Goal: Transaction & Acquisition: Book appointment/travel/reservation

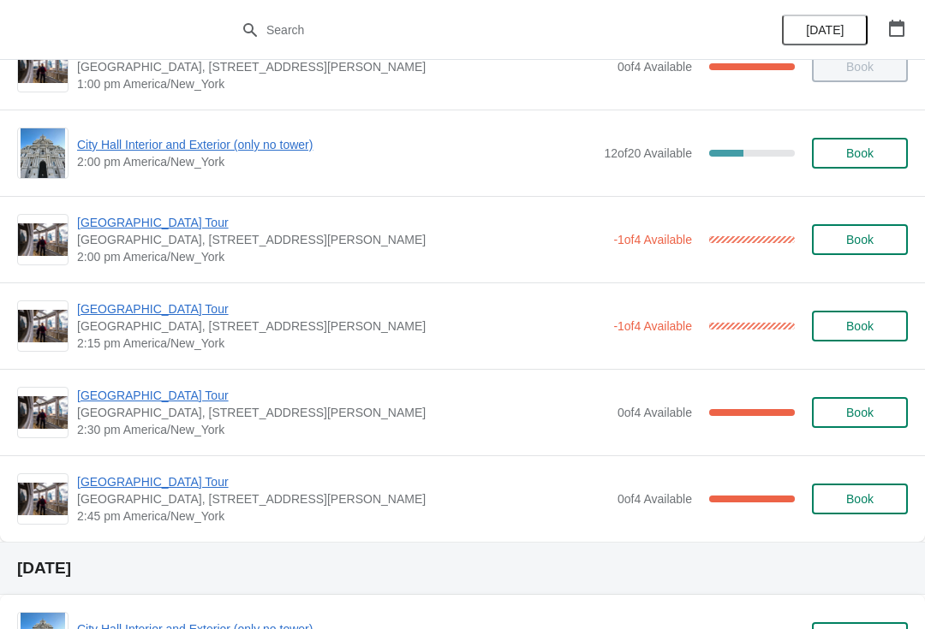
scroll to position [1260, 0]
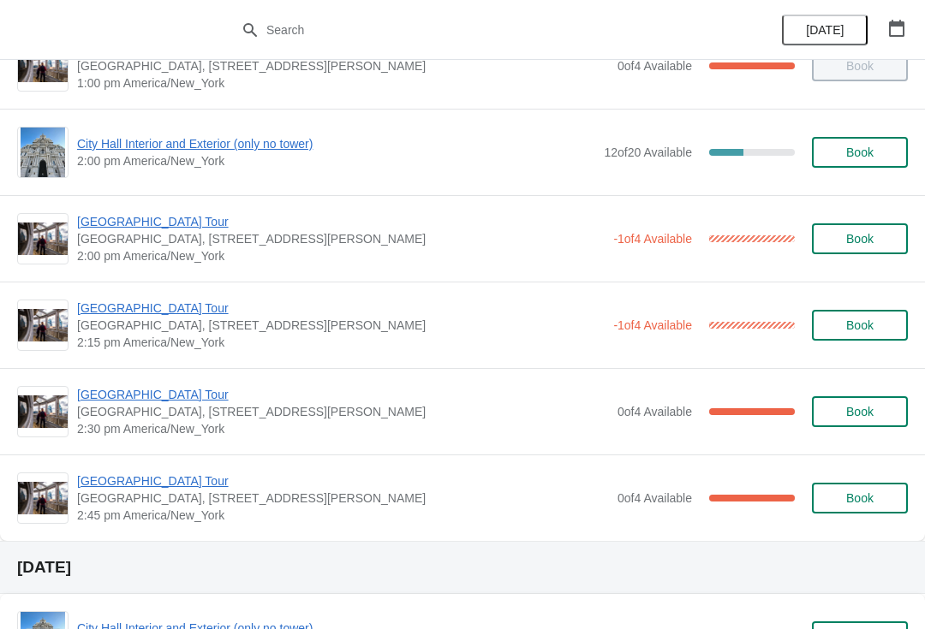
click at [134, 223] on span "[GEOGRAPHIC_DATA] Tour" at bounding box center [341, 221] width 528 height 17
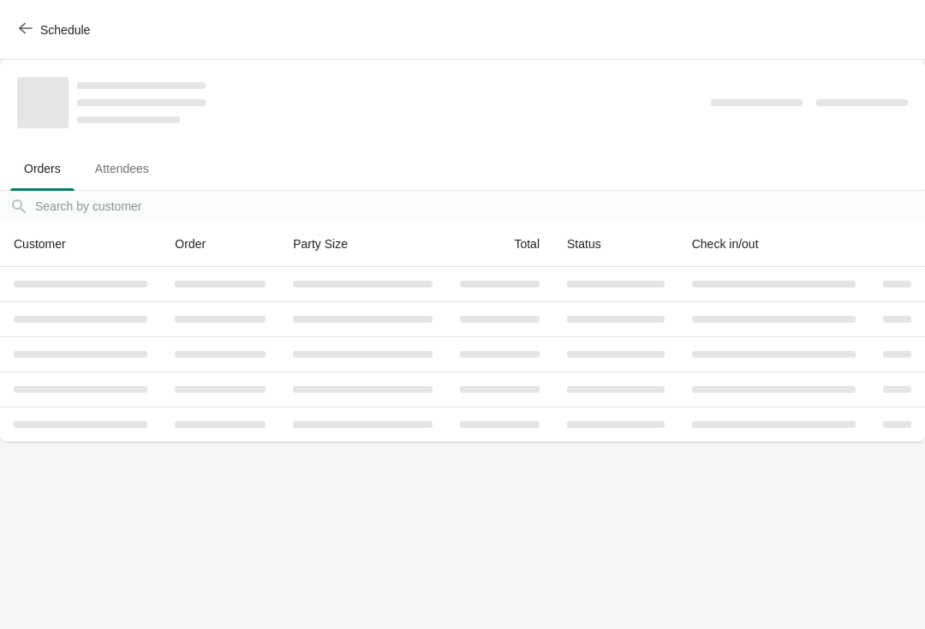
scroll to position [0, 0]
click at [25, 30] on icon "button" at bounding box center [26, 28] width 14 height 14
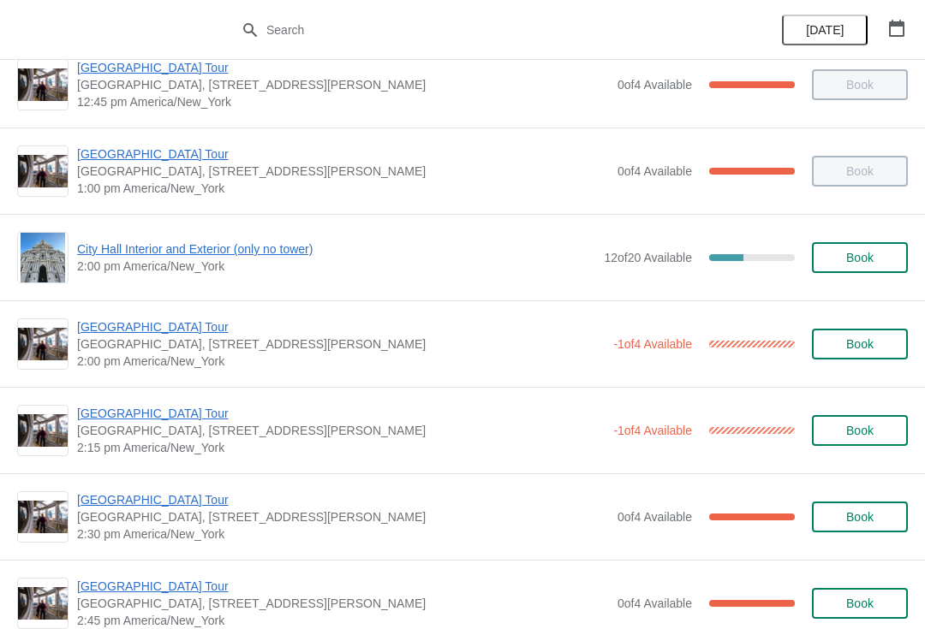
scroll to position [1156, 0]
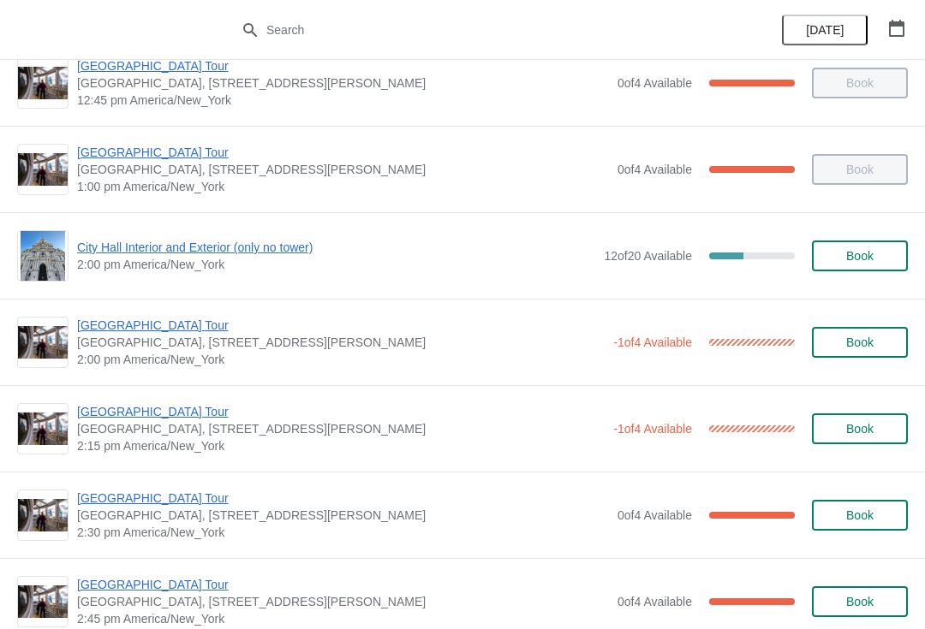
click at [180, 242] on span "City Hall Interior and Exterior (only no tower)" at bounding box center [336, 247] width 518 height 17
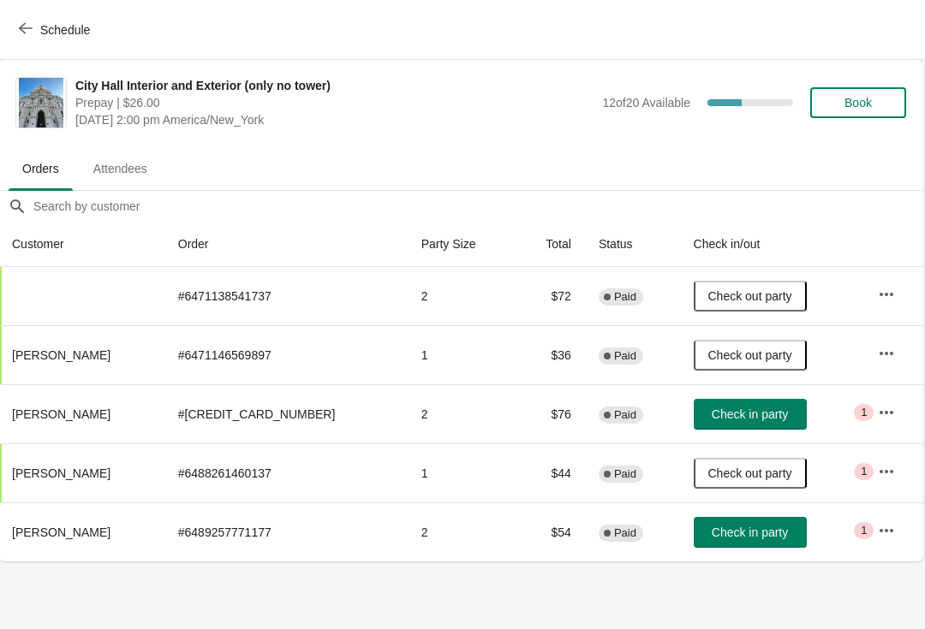
scroll to position [0, 1]
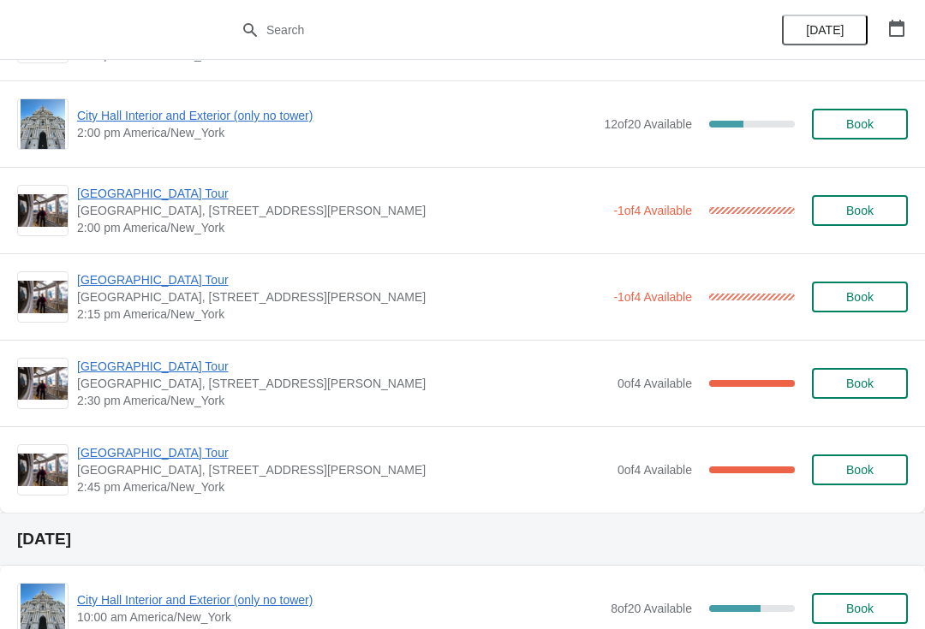
scroll to position [1273, 0]
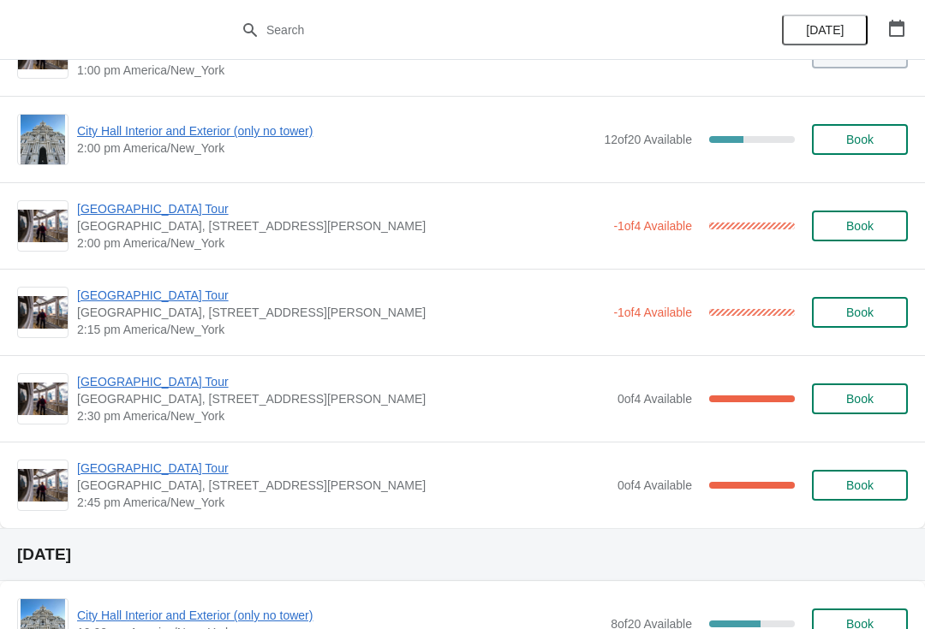
click at [113, 216] on span "[GEOGRAPHIC_DATA] Tour" at bounding box center [341, 208] width 528 height 17
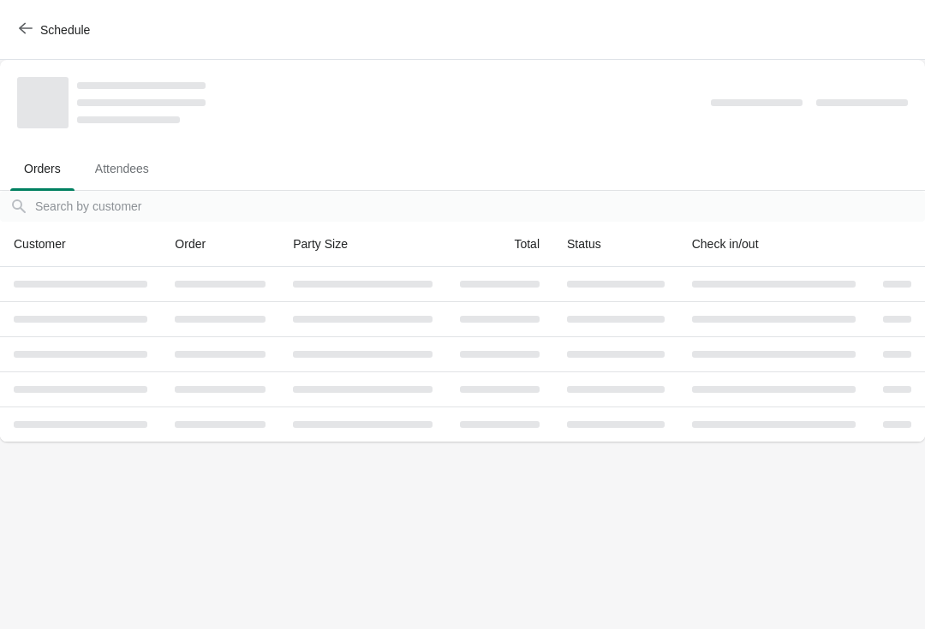
scroll to position [0, 0]
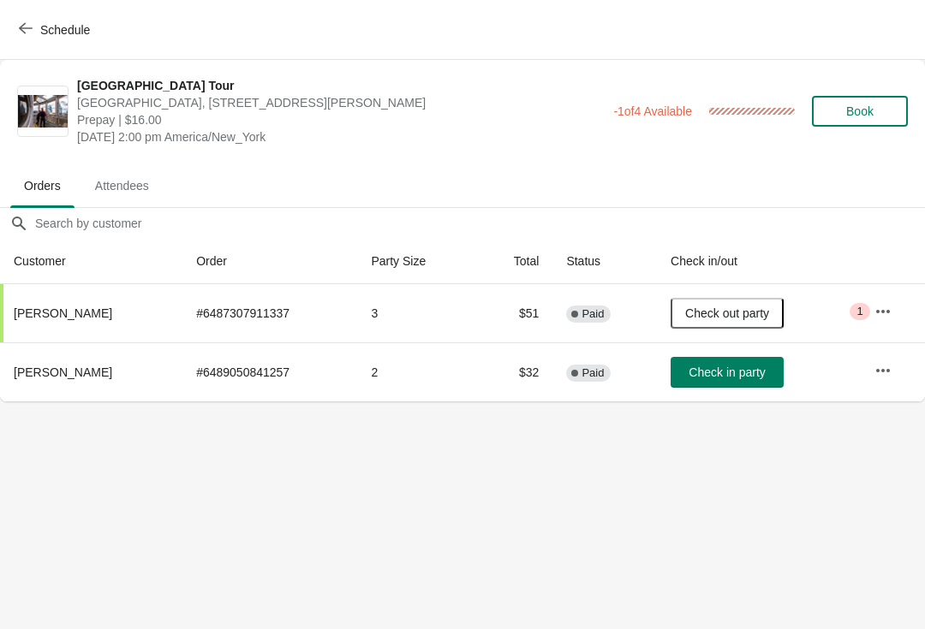
click at [52, 30] on span "Schedule" at bounding box center [65, 30] width 50 height 14
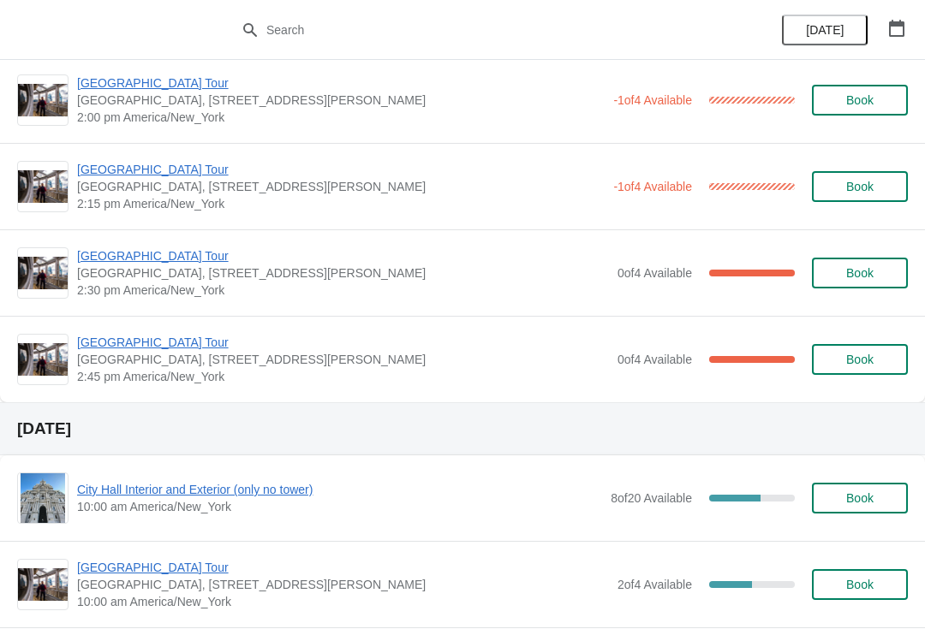
scroll to position [1398, 0]
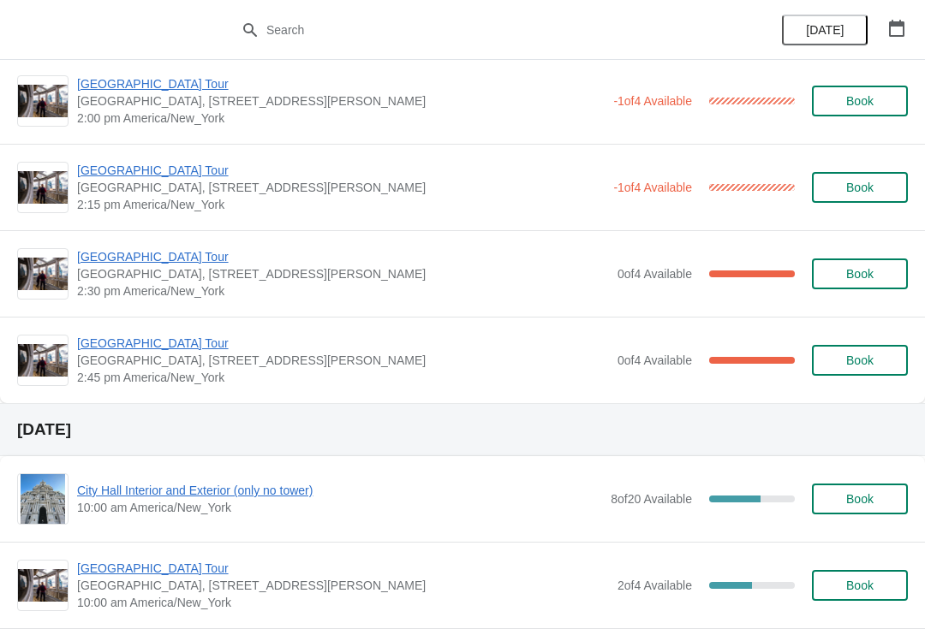
click at [147, 177] on span "[GEOGRAPHIC_DATA] Tour" at bounding box center [341, 170] width 528 height 17
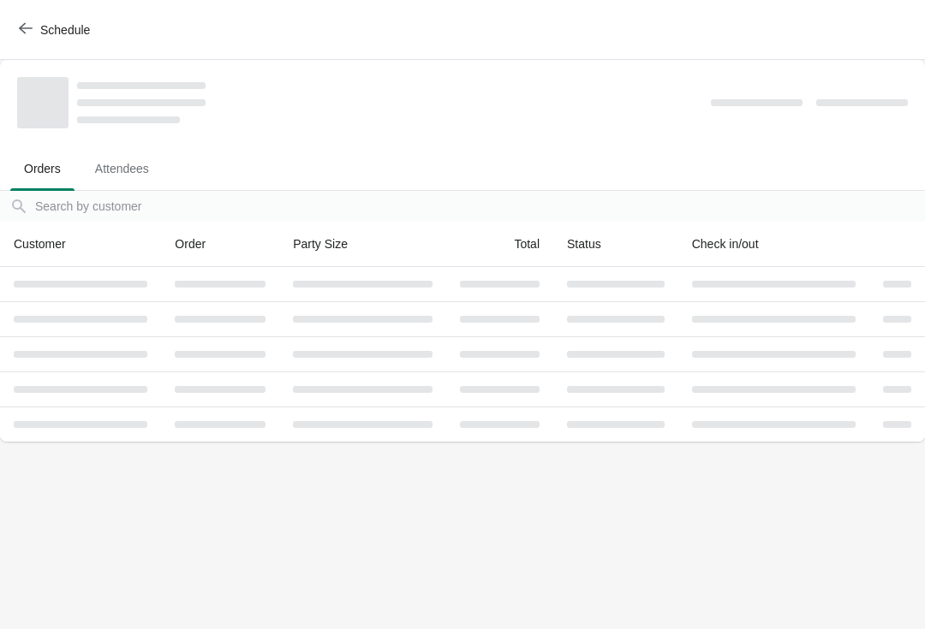
scroll to position [0, 0]
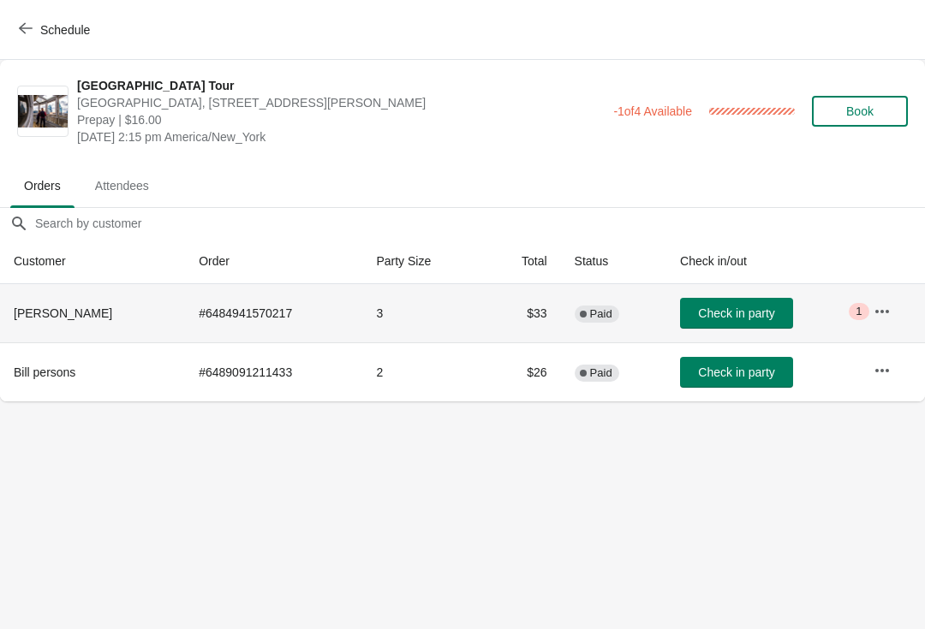
click at [759, 315] on span "Check in party" at bounding box center [736, 314] width 76 height 14
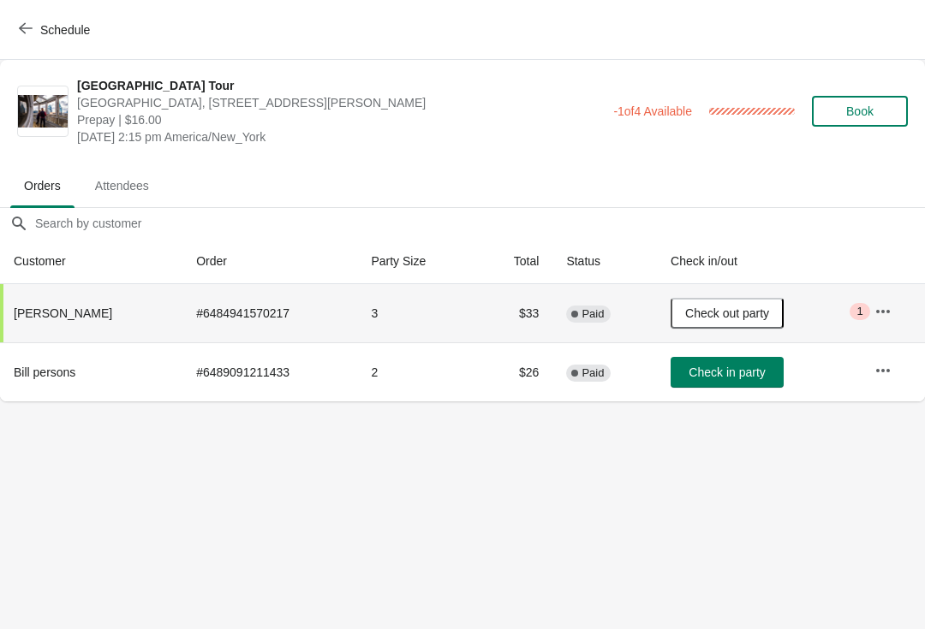
click at [38, 15] on button "Schedule" at bounding box center [56, 30] width 95 height 31
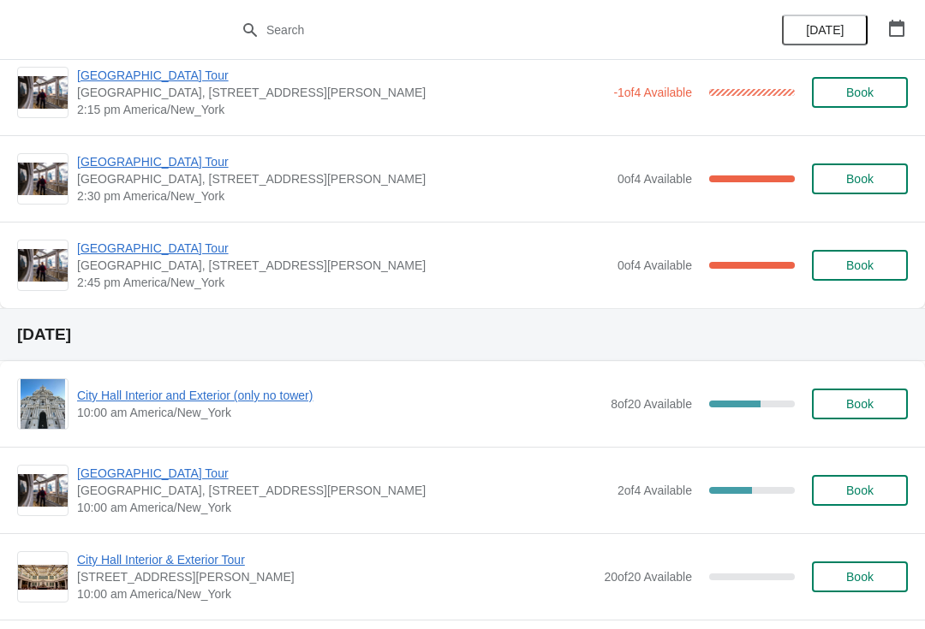
scroll to position [1411, 0]
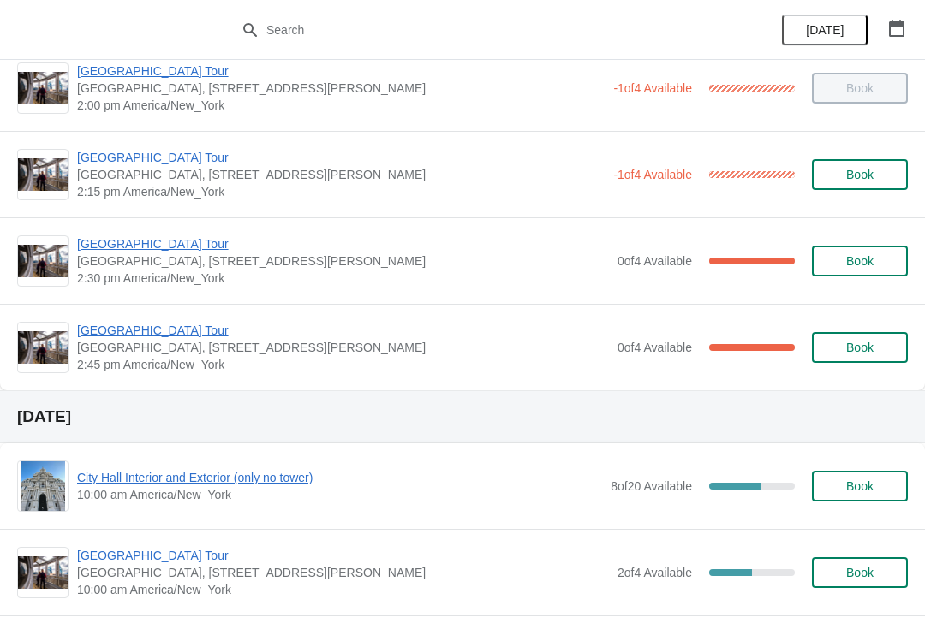
click at [160, 242] on span "[GEOGRAPHIC_DATA] Tour" at bounding box center [343, 244] width 532 height 17
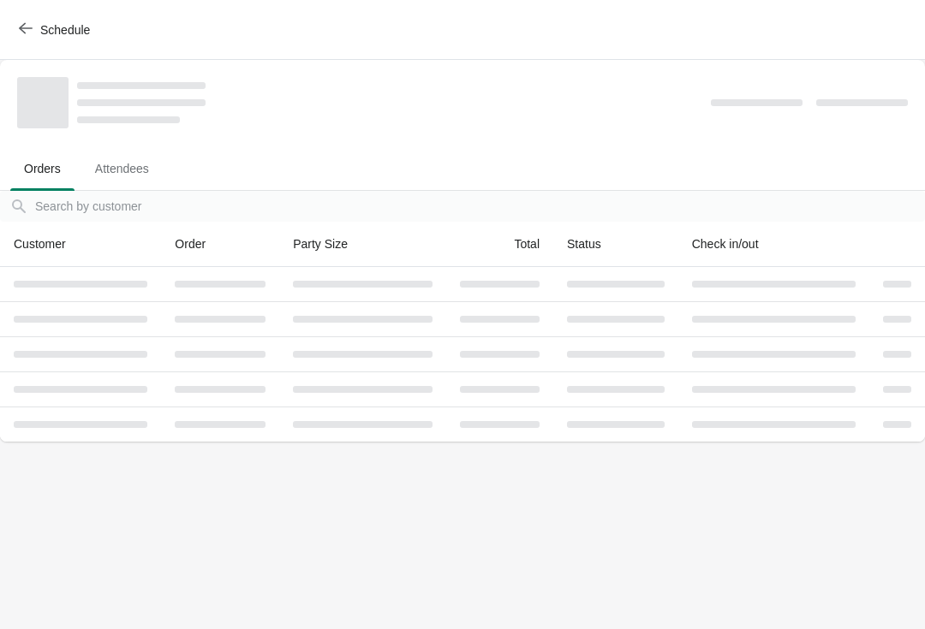
scroll to position [0, 0]
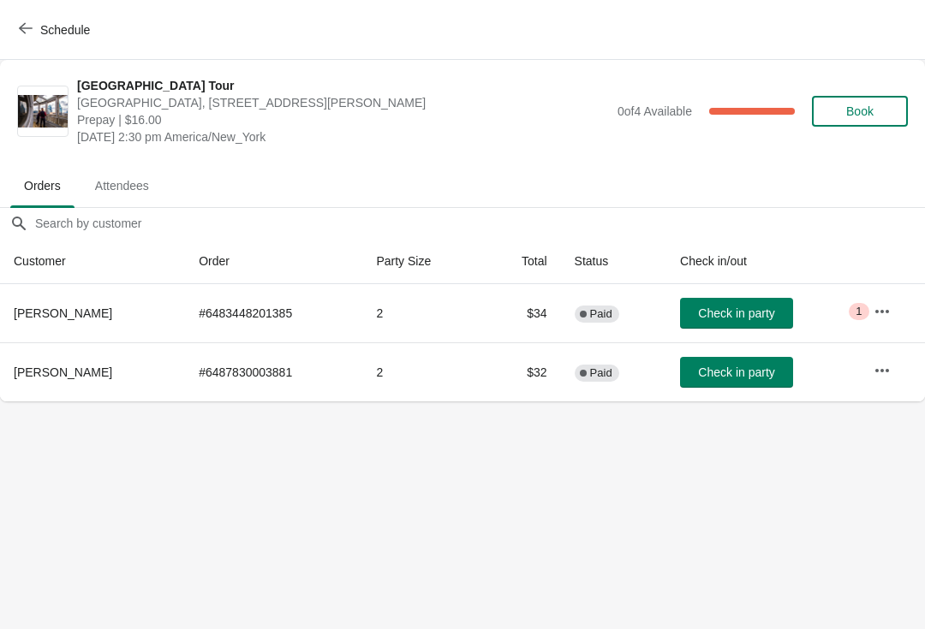
click at [751, 319] on span "Check in party" at bounding box center [736, 314] width 76 height 14
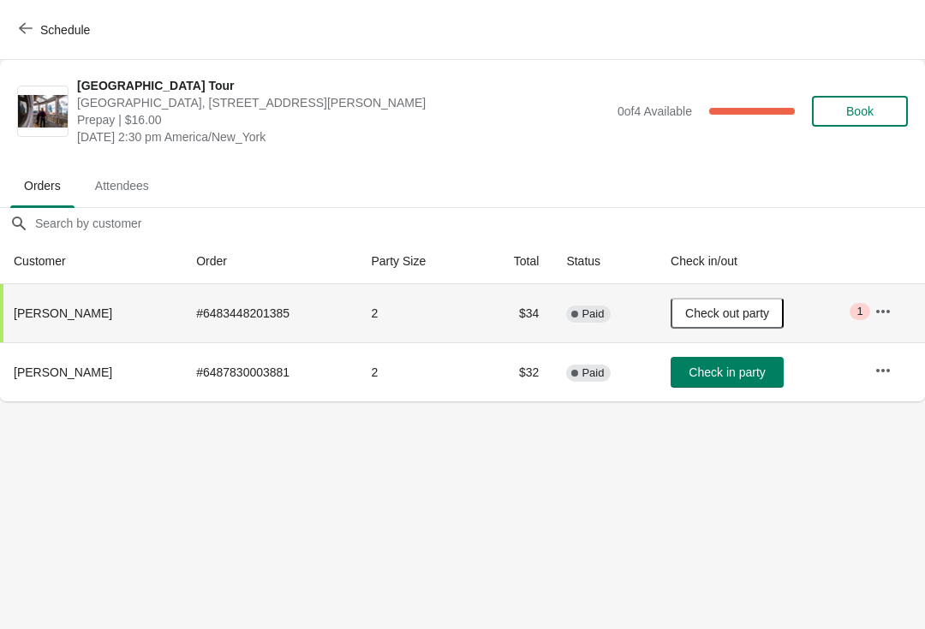
click at [35, 33] on span "Schedule" at bounding box center [56, 29] width 68 height 16
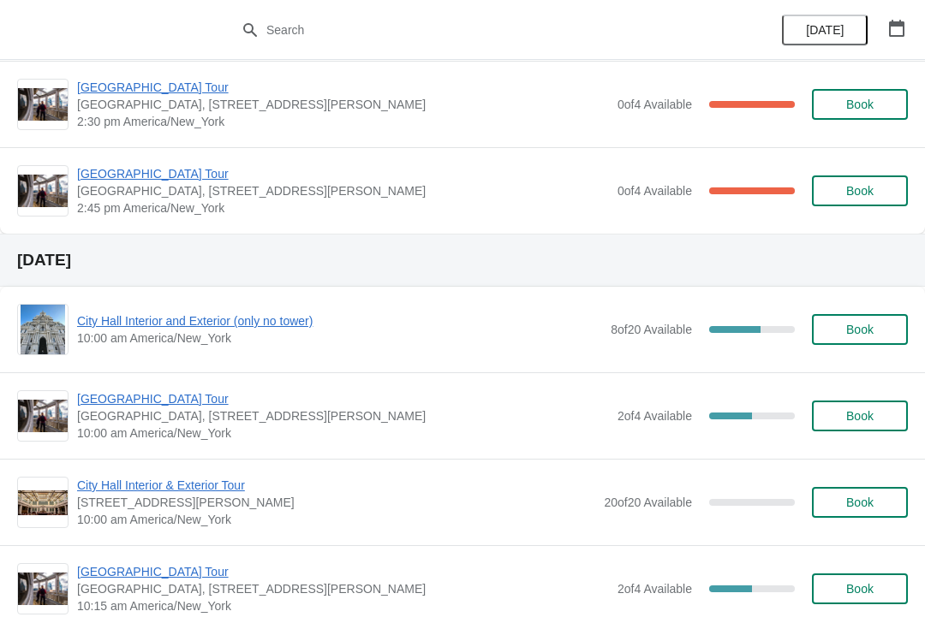
scroll to position [1570, 0]
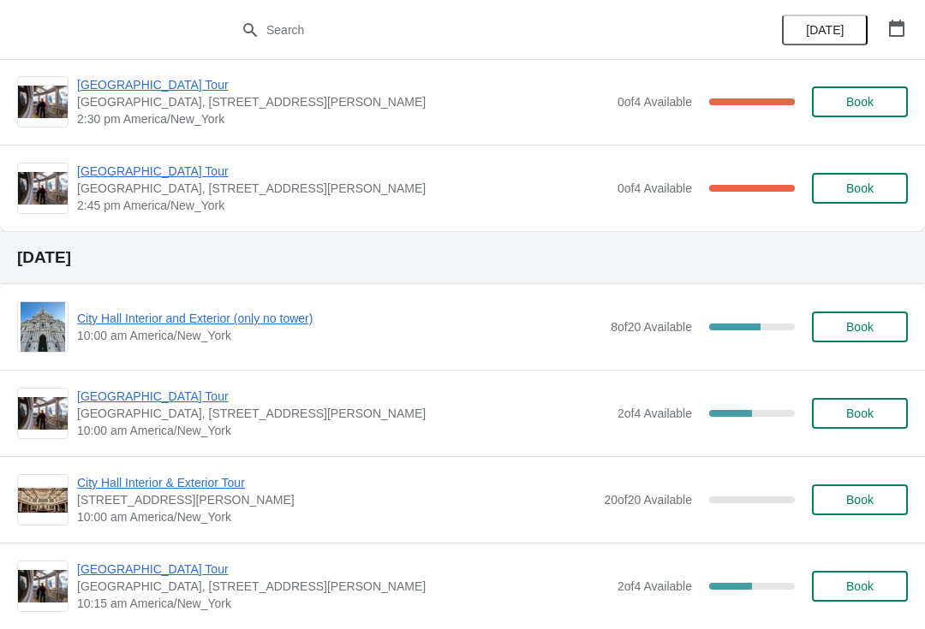
click at [93, 179] on span "[GEOGRAPHIC_DATA] Tour" at bounding box center [343, 171] width 532 height 17
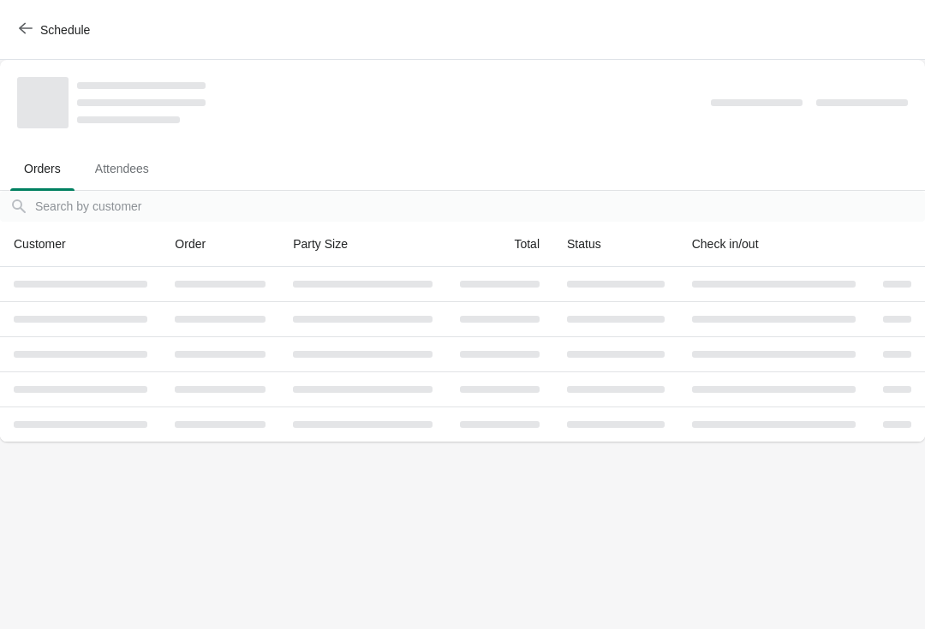
scroll to position [0, 0]
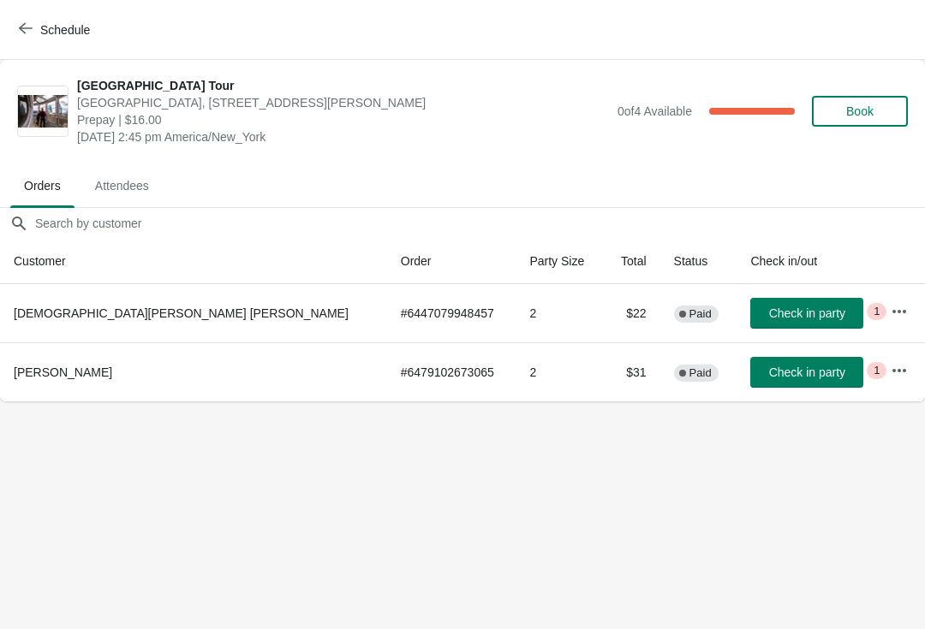
click at [780, 371] on span "Check in party" at bounding box center [807, 373] width 76 height 14
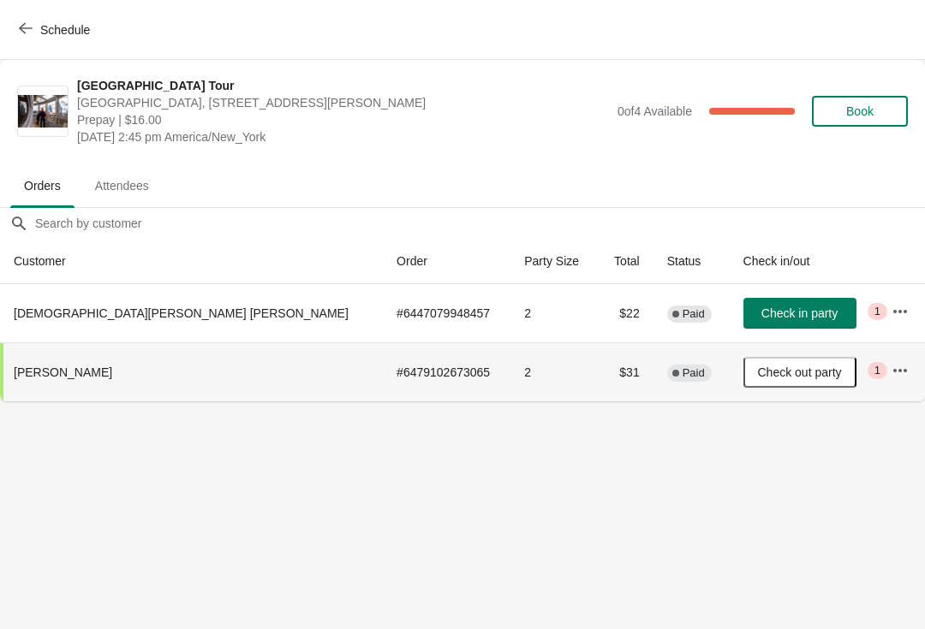
click at [36, 31] on span "Schedule" at bounding box center [56, 29] width 68 height 16
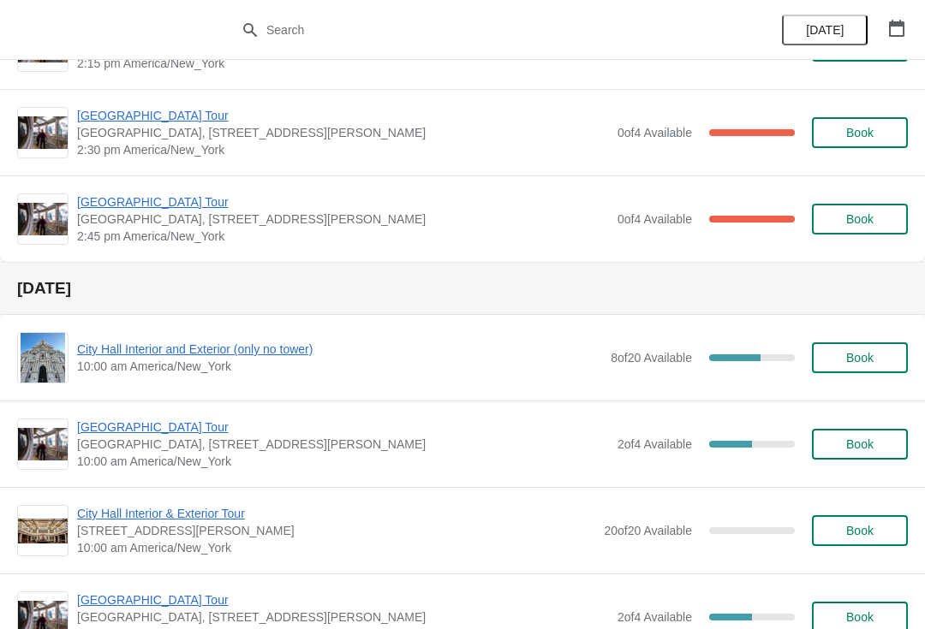
scroll to position [1537, 0]
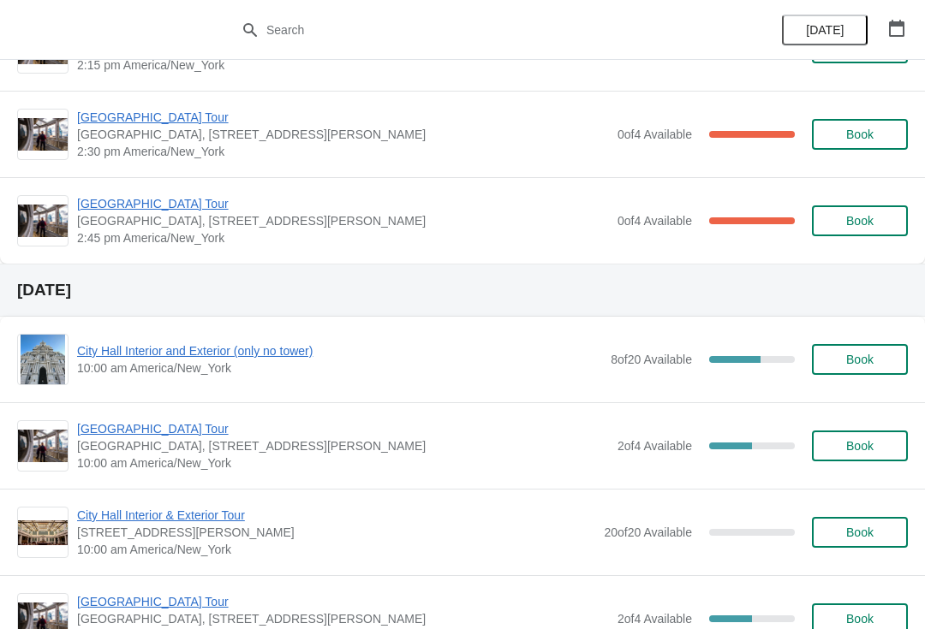
click at [867, 224] on span "Book" at bounding box center [859, 221] width 27 height 14
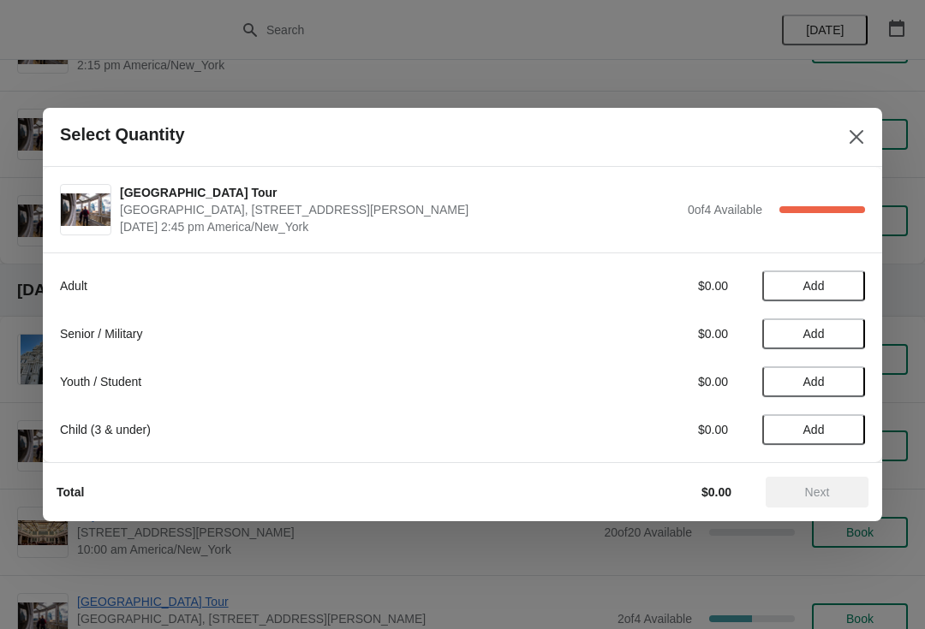
click at [868, 128] on button "Close" at bounding box center [856, 137] width 31 height 31
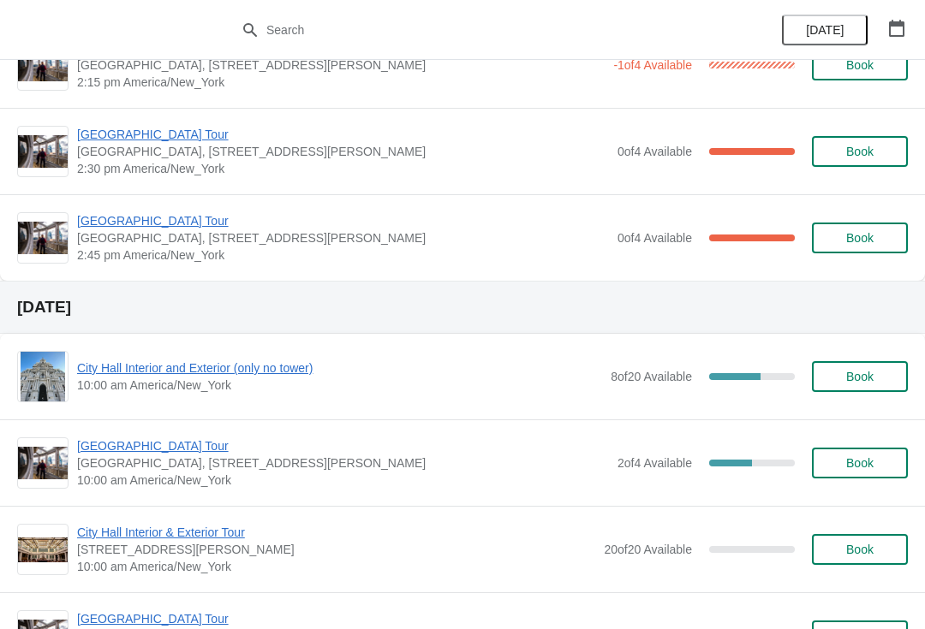
scroll to position [1441, 0]
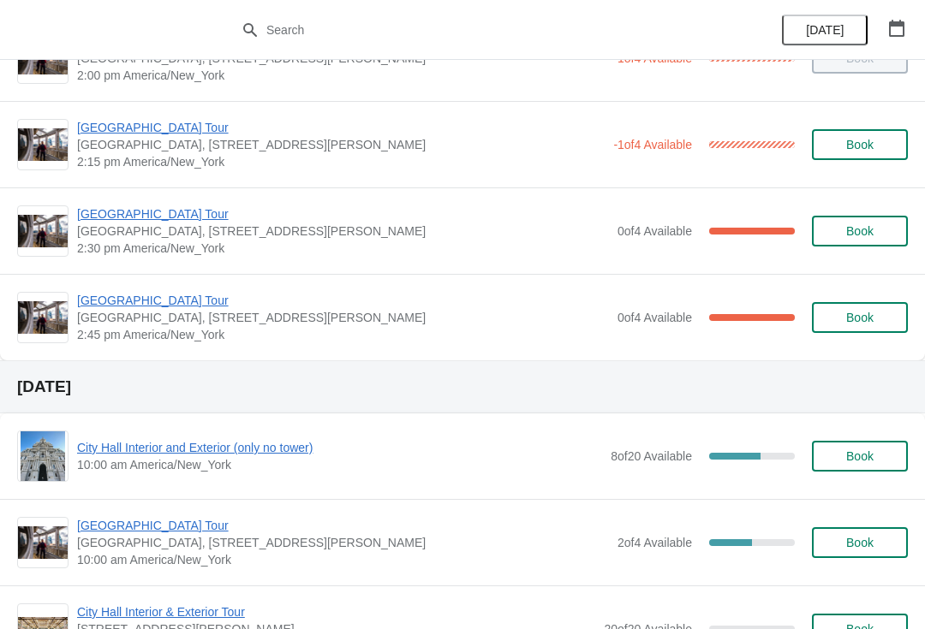
click at [858, 312] on span "Book" at bounding box center [859, 318] width 27 height 14
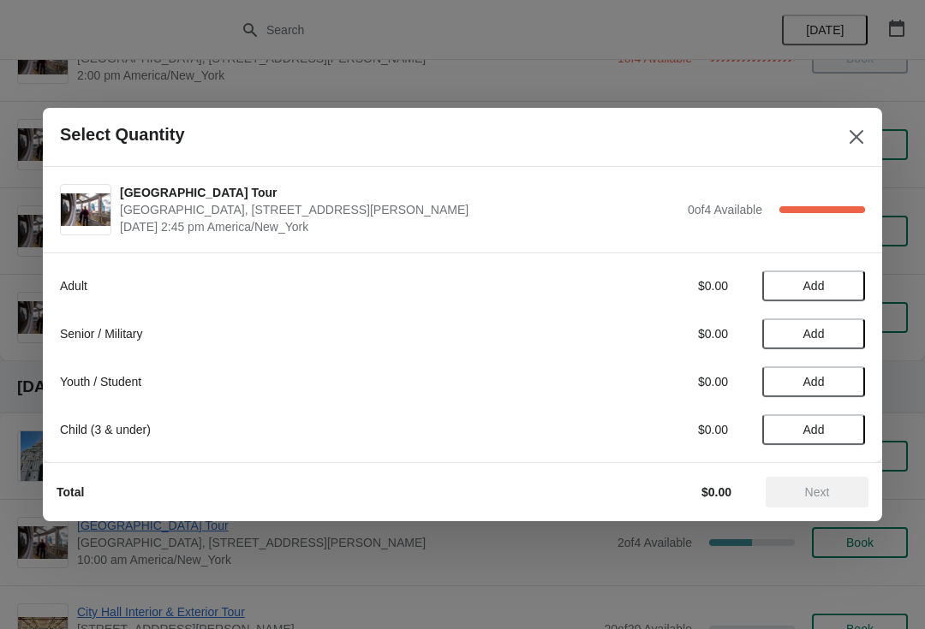
click at [823, 288] on span "Add" at bounding box center [813, 286] width 21 height 14
click at [849, 500] on button "Next" at bounding box center [817, 492] width 103 height 31
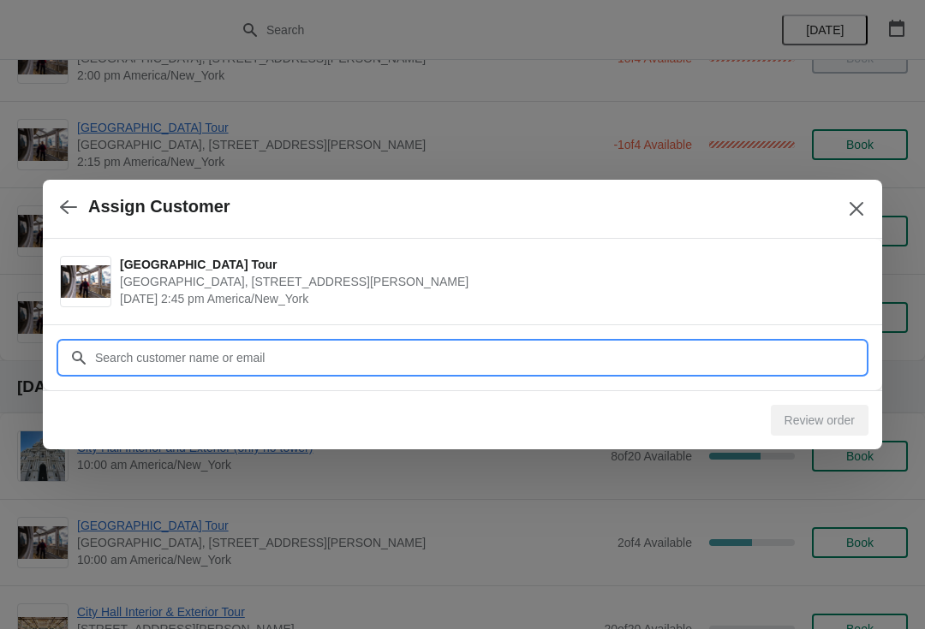
click at [141, 367] on input "Customer" at bounding box center [479, 358] width 771 height 31
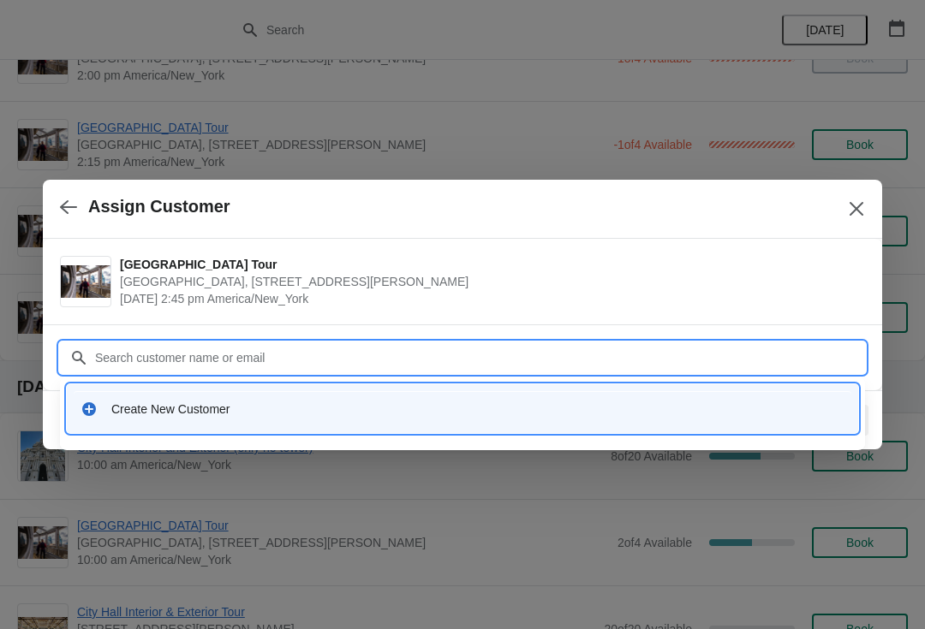
click at [102, 406] on div "Create New Customer" at bounding box center [463, 409] width 764 height 17
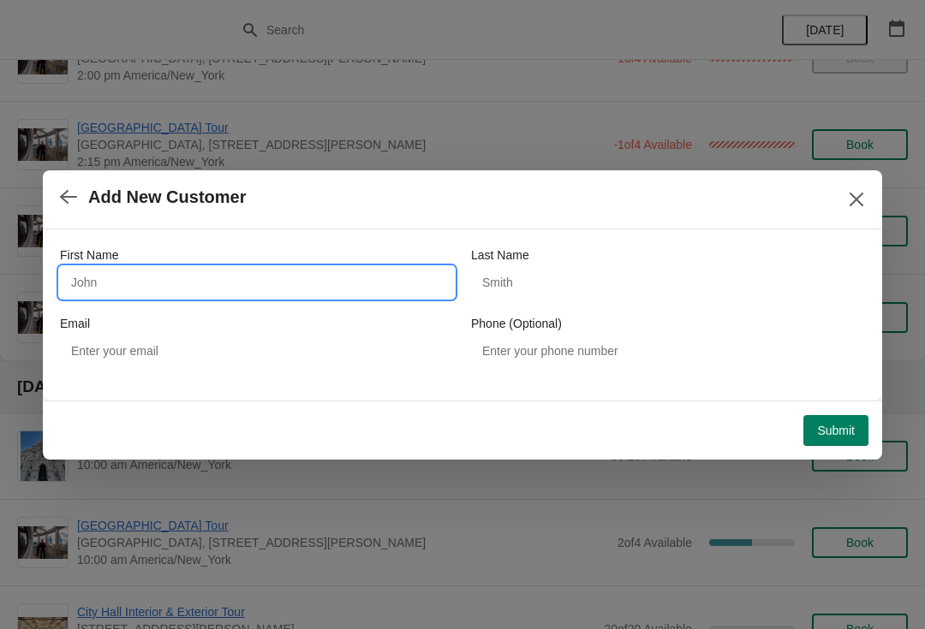
click at [81, 287] on input "First Name" at bounding box center [257, 282] width 394 height 31
type input "[PERSON_NAME]"
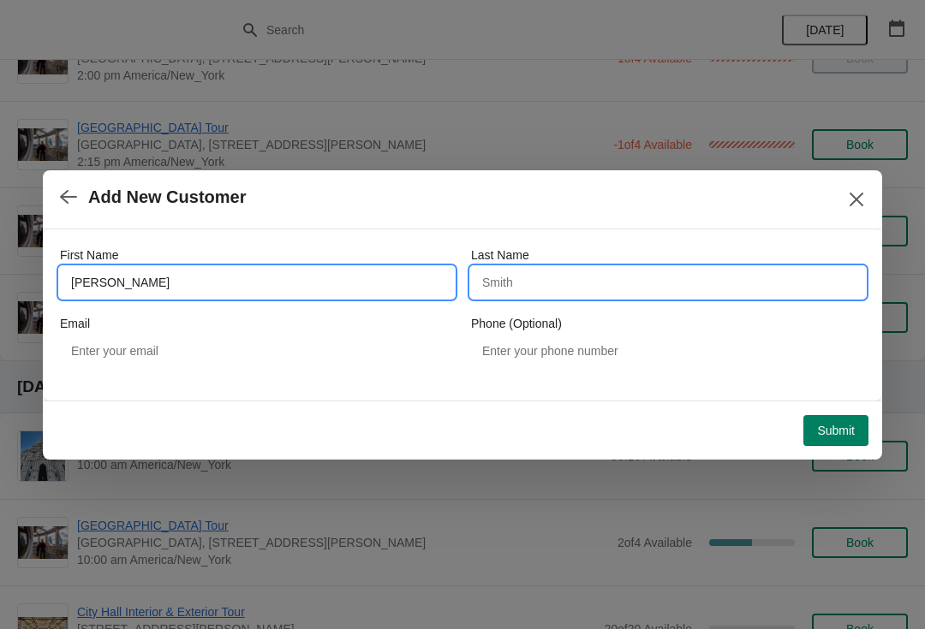
click at [637, 296] on input "Last Name" at bounding box center [668, 282] width 394 height 31
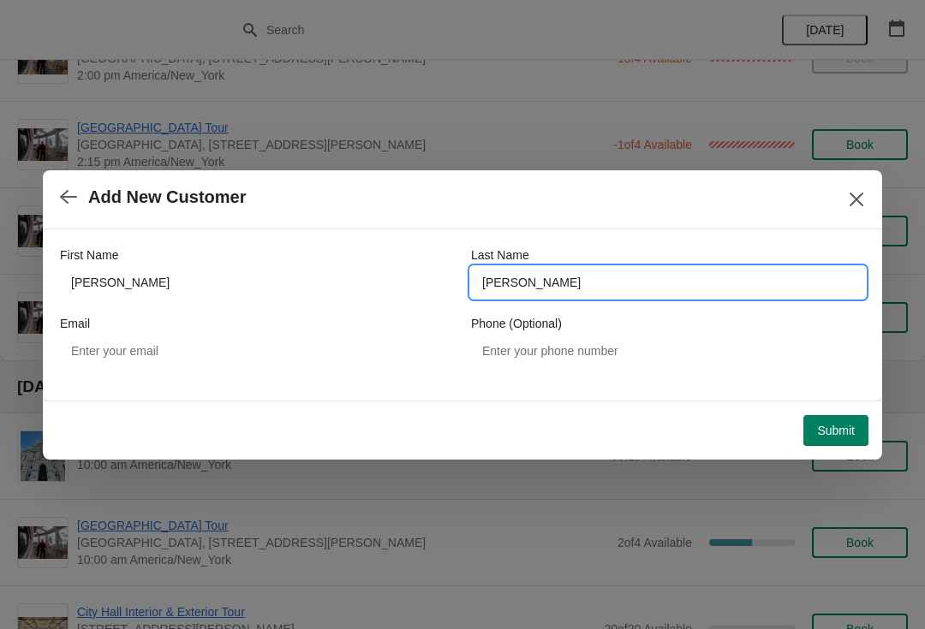
type input "[PERSON_NAME]"
click at [836, 425] on span "Submit" at bounding box center [836, 431] width 38 height 14
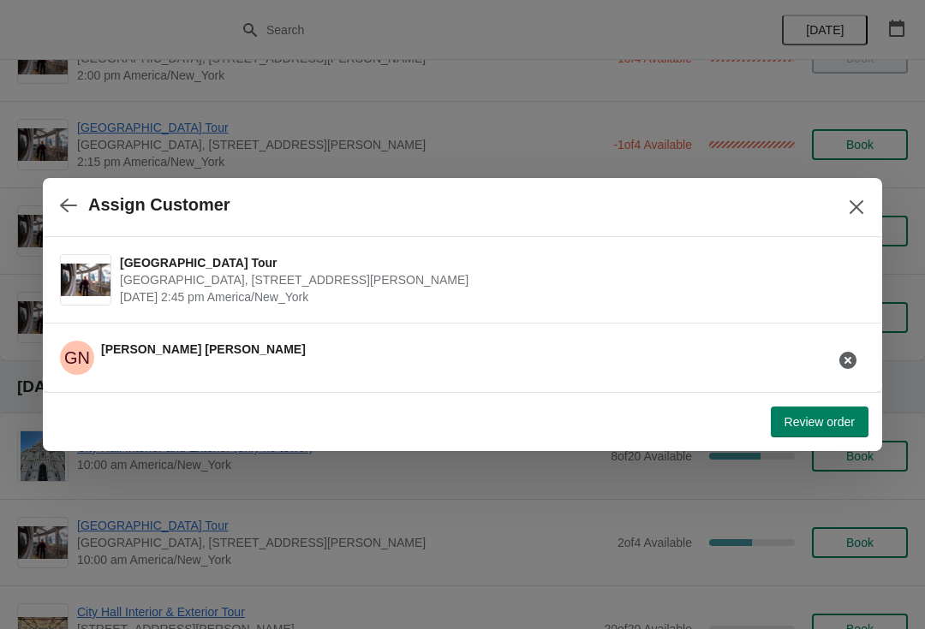
click at [838, 411] on button "Review order" at bounding box center [820, 422] width 98 height 31
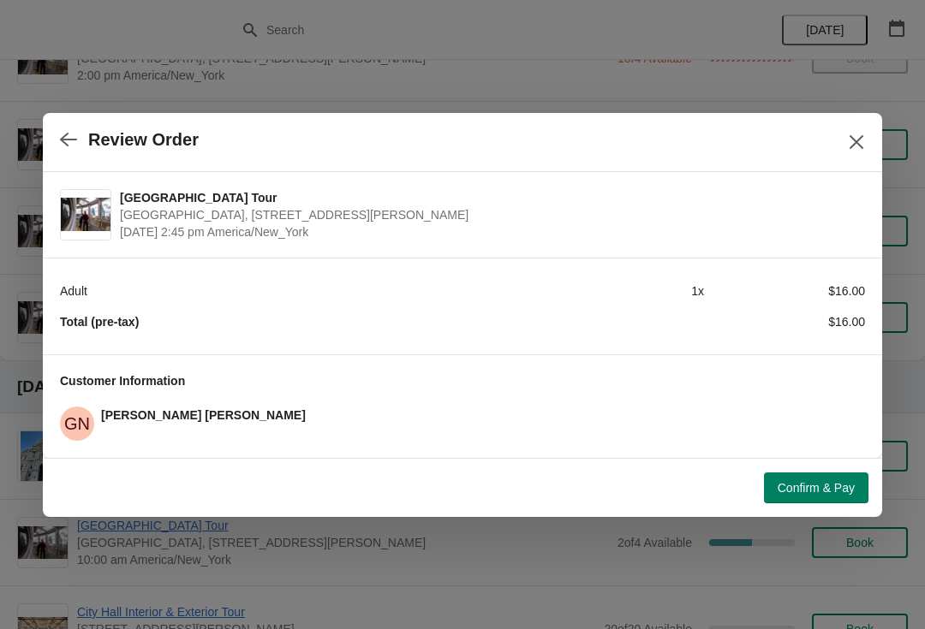
click at [844, 487] on span "Confirm & Pay" at bounding box center [816, 488] width 77 height 14
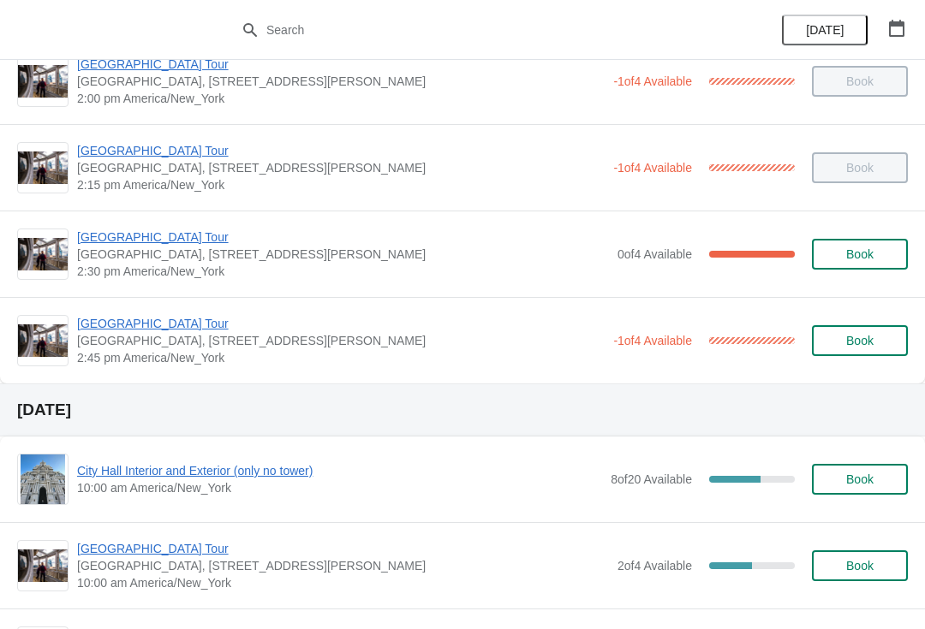
scroll to position [1408, 0]
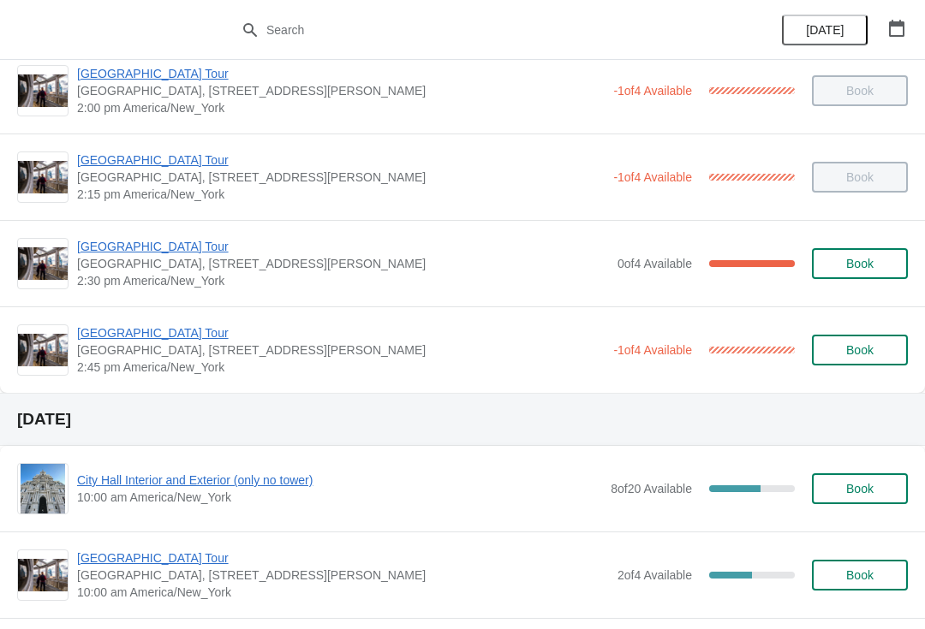
click at [100, 350] on span "[GEOGRAPHIC_DATA], [STREET_ADDRESS][PERSON_NAME]" at bounding box center [341, 350] width 528 height 17
click at [99, 340] on span "[GEOGRAPHIC_DATA] Tour" at bounding box center [341, 333] width 528 height 17
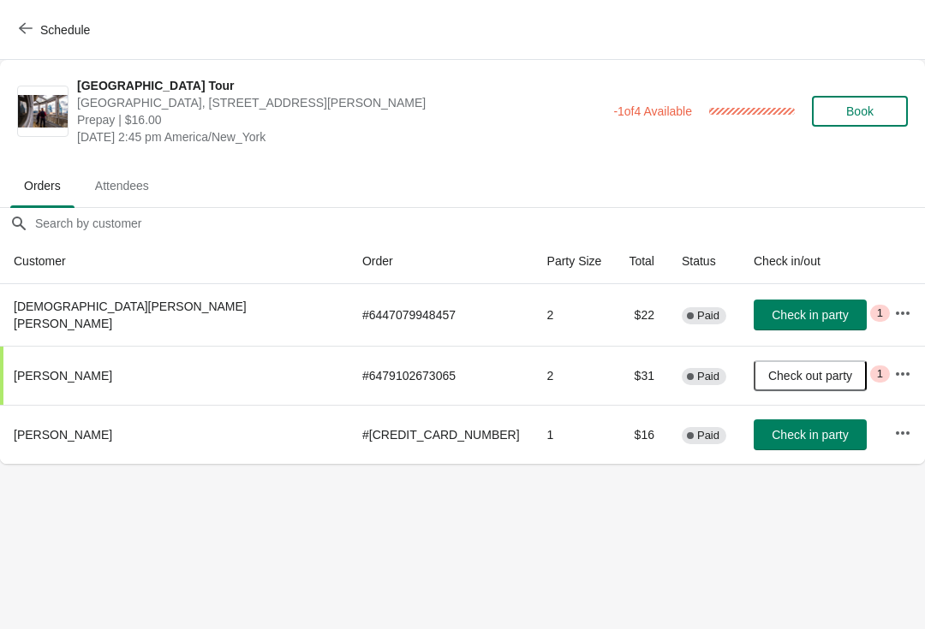
click at [772, 429] on span "Check in party" at bounding box center [810, 435] width 76 height 14
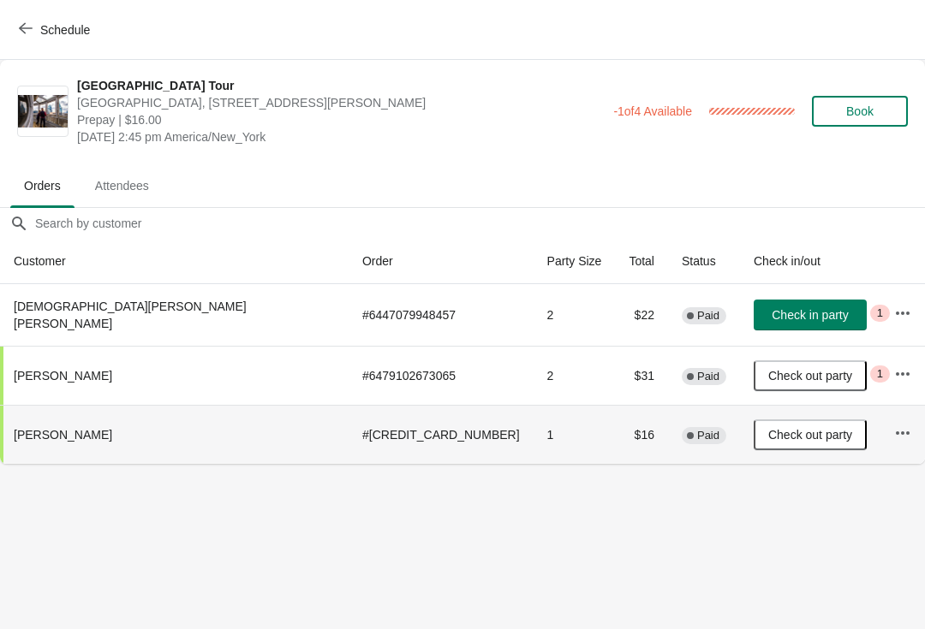
click at [773, 318] on span "Check in party" at bounding box center [810, 315] width 76 height 14
